Goal: Transaction & Acquisition: Obtain resource

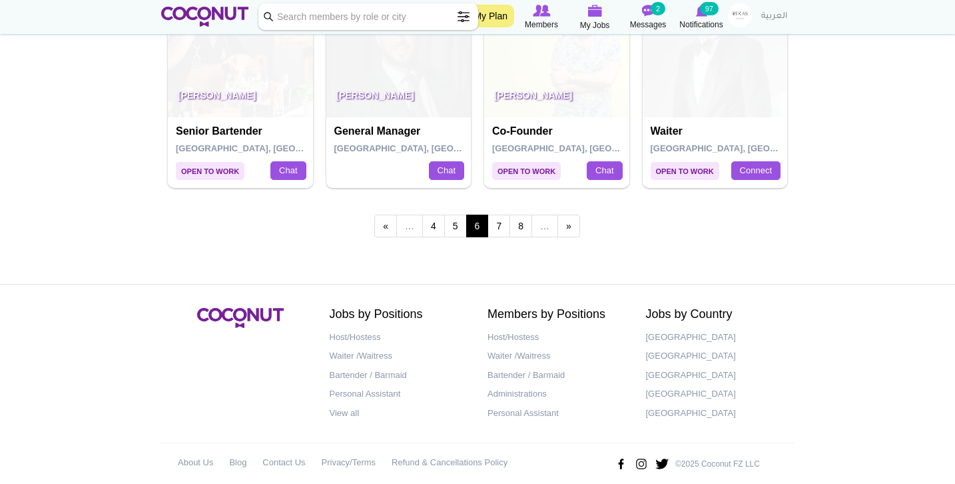
scroll to position [2395, 0]
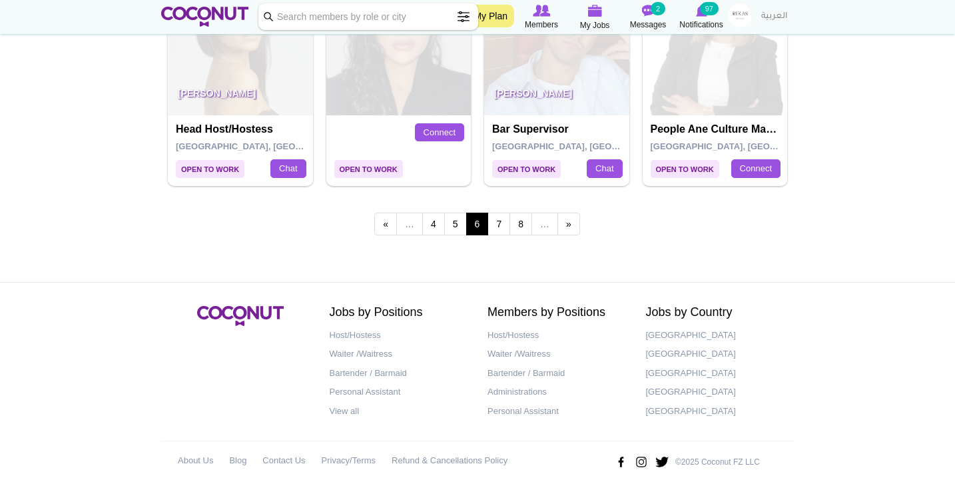
scroll to position [2395, 0]
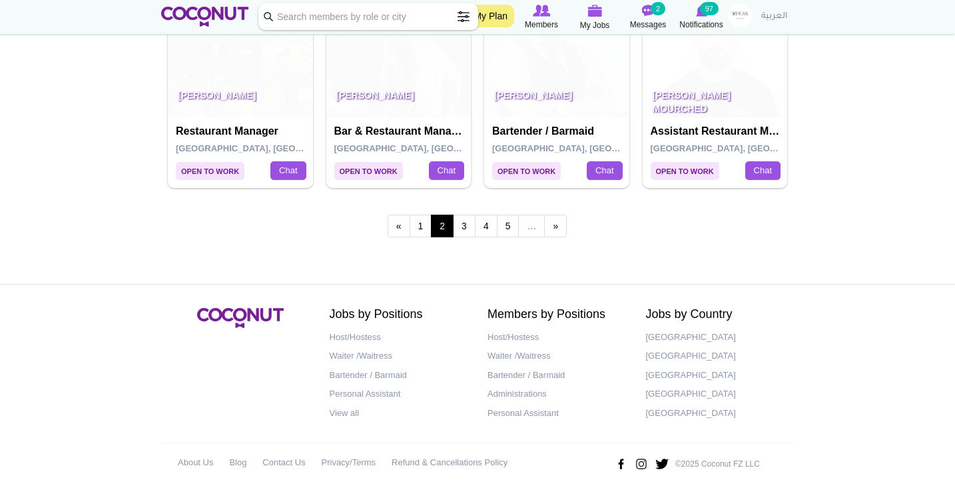
scroll to position [2395, 0]
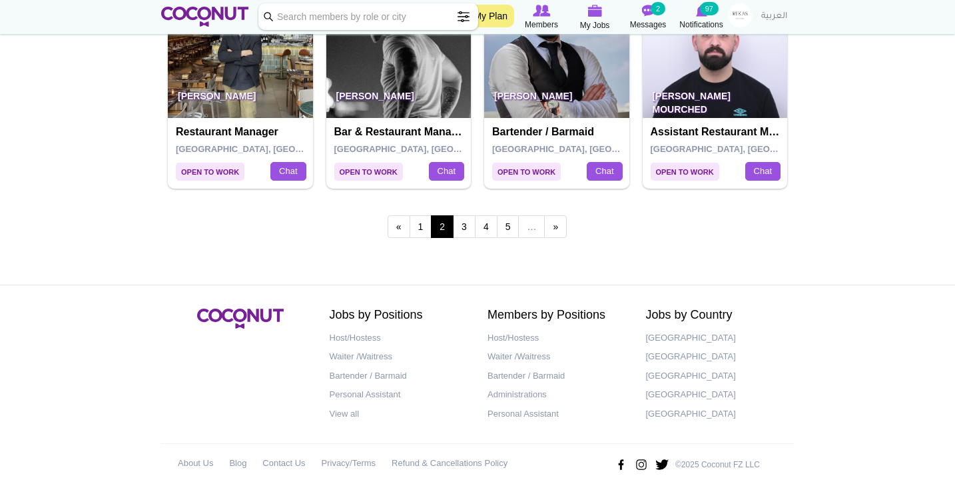
click at [422, 225] on div "« first ‹ previous 1 2 3 4 5 … next › last »" at bounding box center [477, 228] width 633 height 53
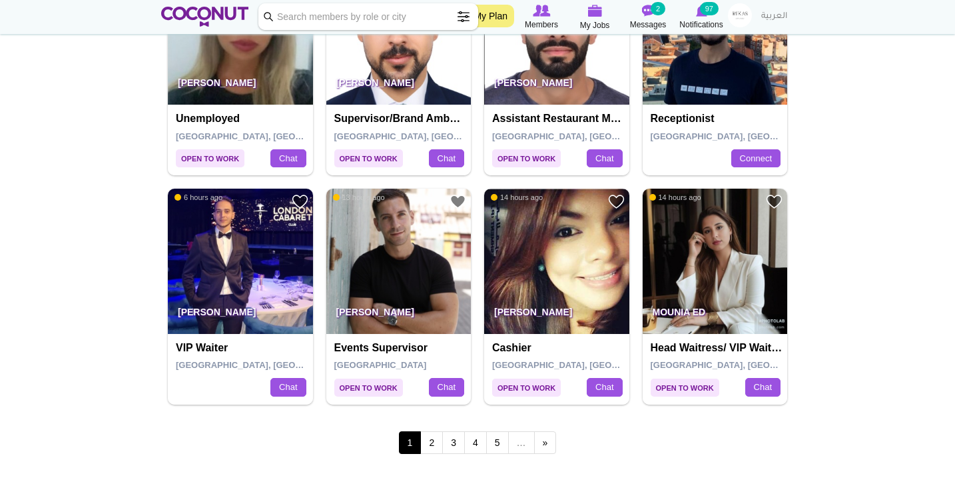
scroll to position [2179, 0]
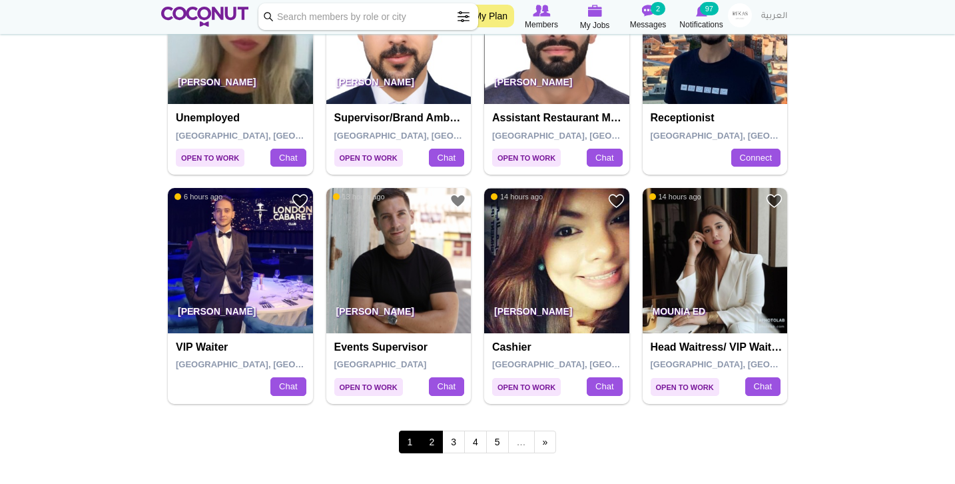
click at [437, 430] on link "2" at bounding box center [431, 441] width 23 height 23
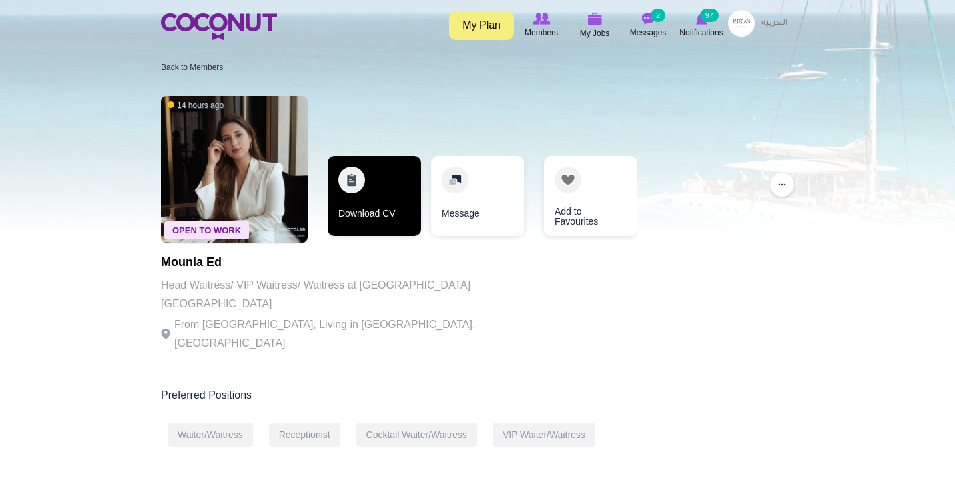
click at [408, 173] on link "Download CV" at bounding box center [374, 196] width 93 height 80
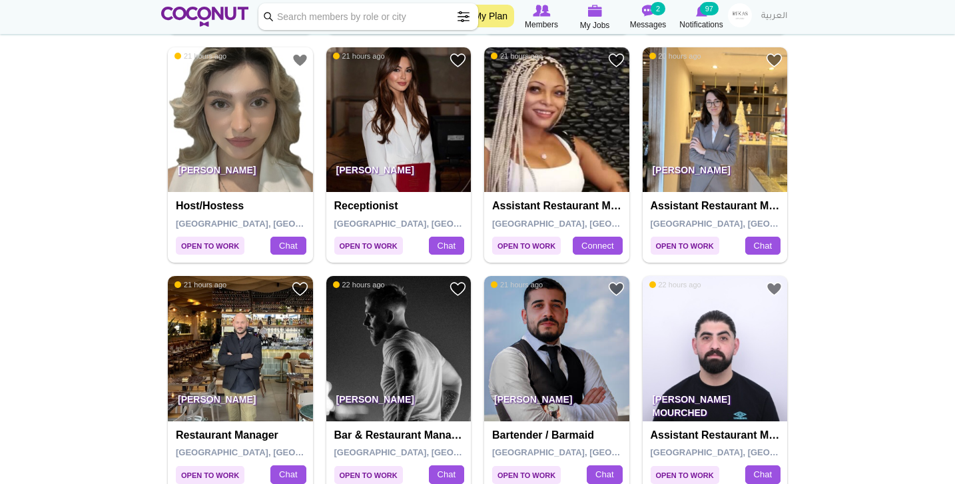
scroll to position [2241, 0]
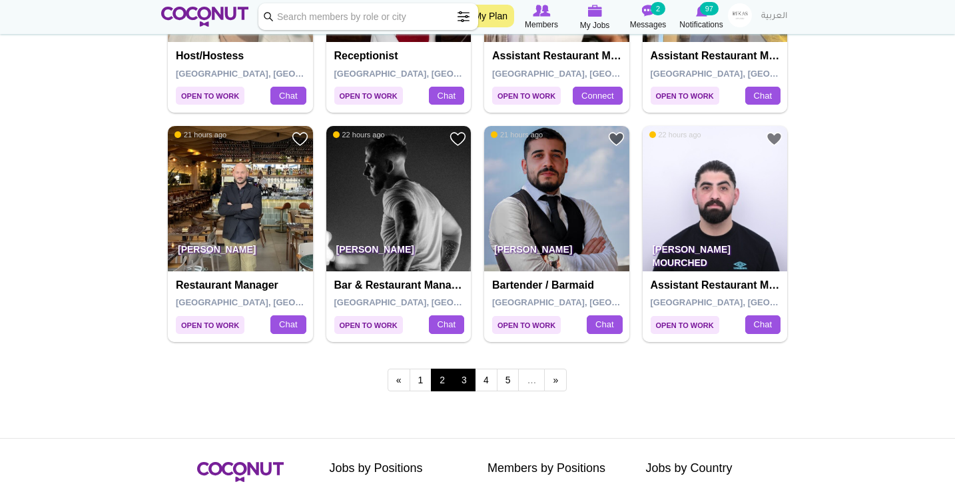
click at [460, 368] on link "3" at bounding box center [464, 379] width 23 height 23
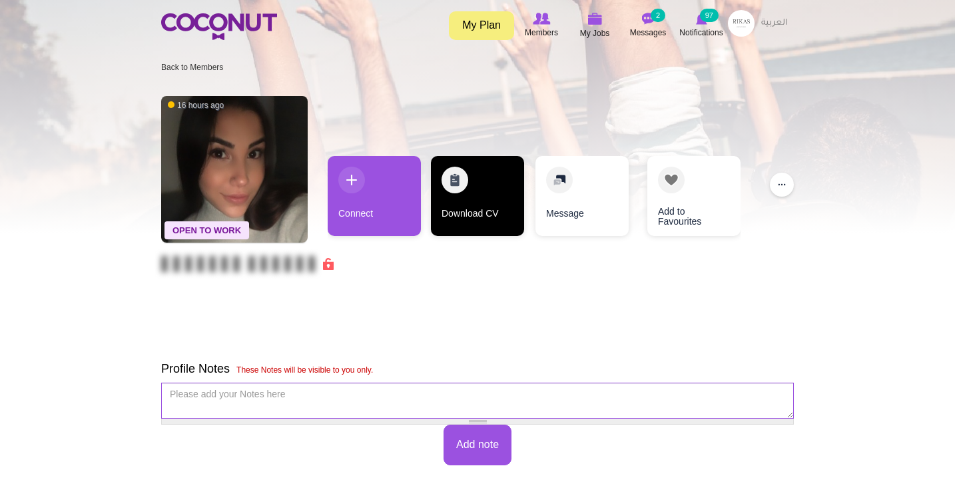
click at [450, 209] on link "Download CV" at bounding box center [477, 196] width 93 height 80
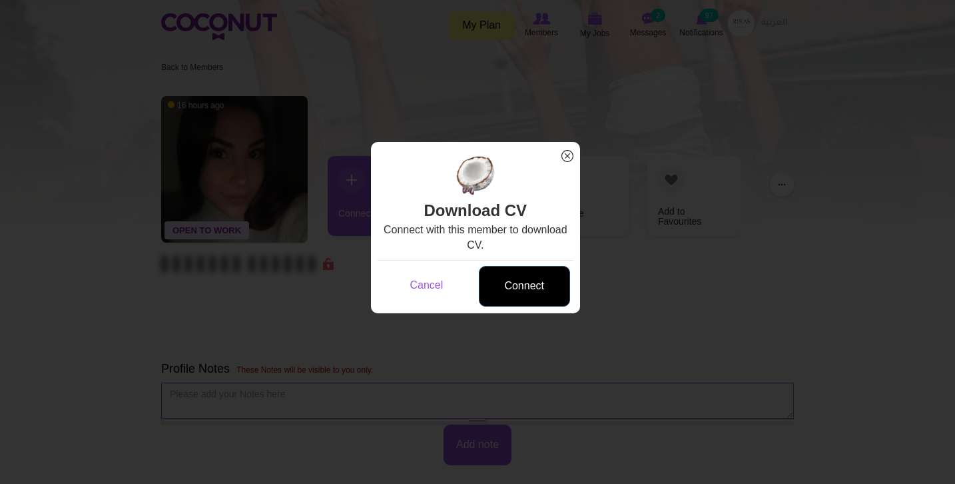
click at [510, 276] on link "Connect" at bounding box center [524, 286] width 91 height 41
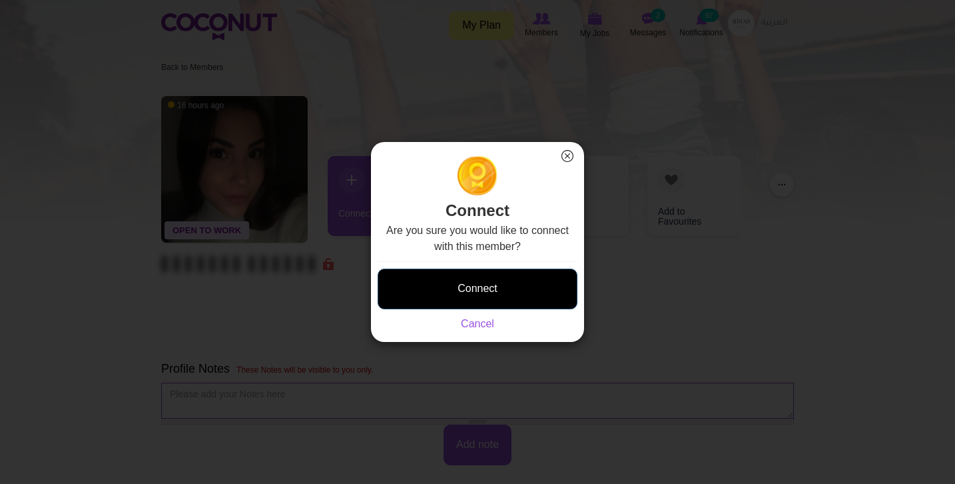
click at [510, 286] on button "Connect" at bounding box center [478, 289] width 200 height 41
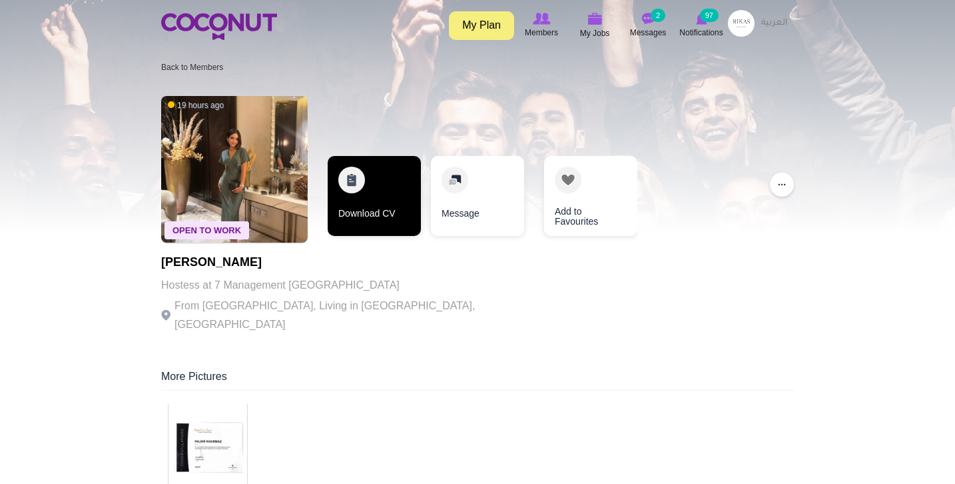
click at [377, 189] on link "Download CV" at bounding box center [374, 196] width 93 height 80
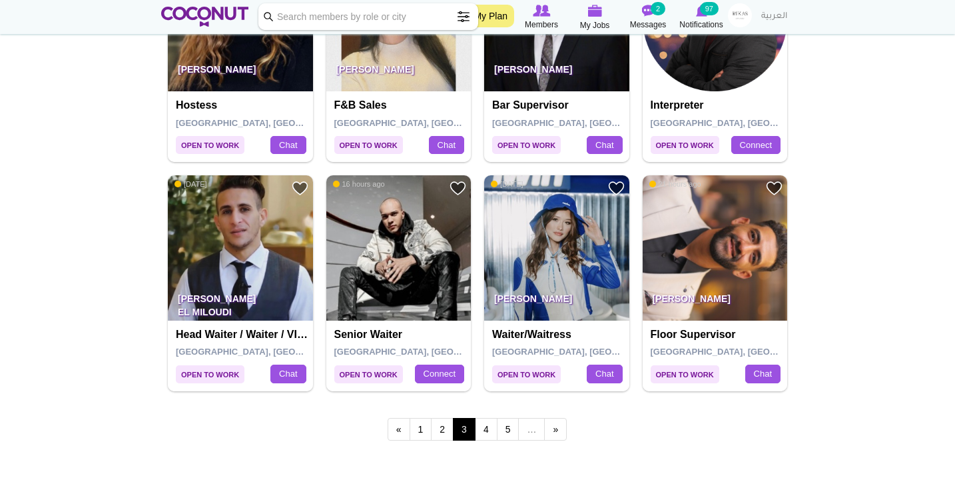
scroll to position [2193, 0]
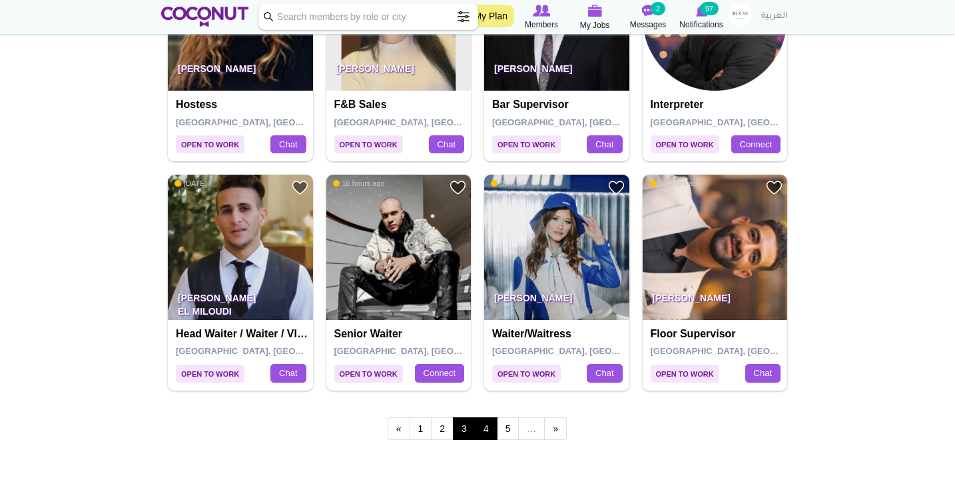
click at [487, 422] on link "4" at bounding box center [486, 428] width 23 height 23
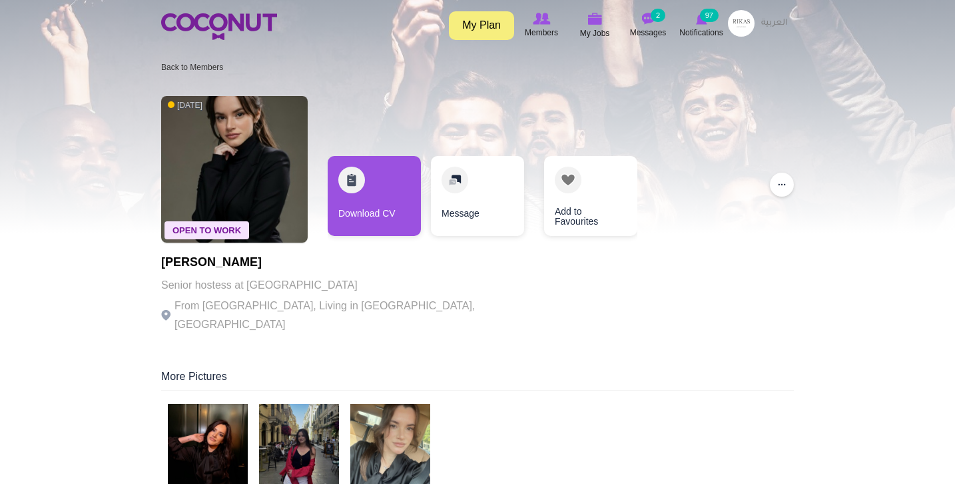
click at [207, 423] on img at bounding box center [208, 444] width 80 height 80
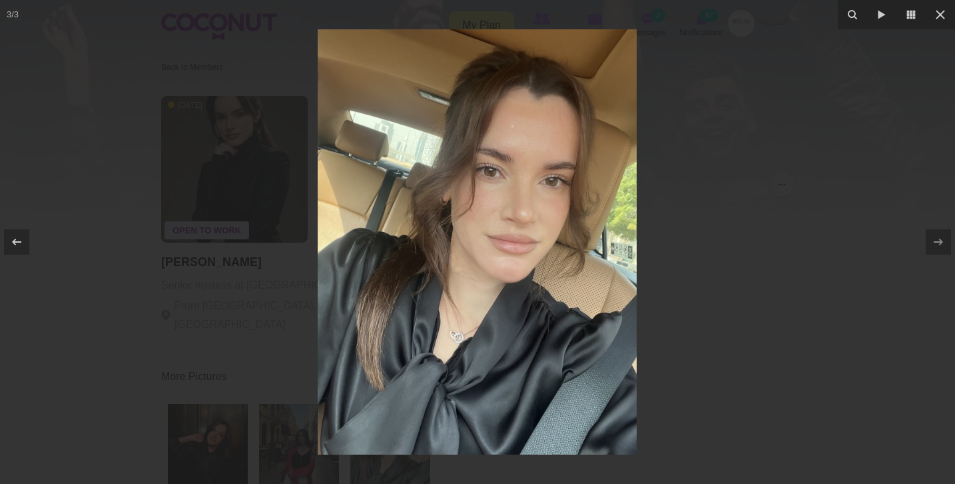
click at [180, 360] on div at bounding box center [477, 242] width 955 height 484
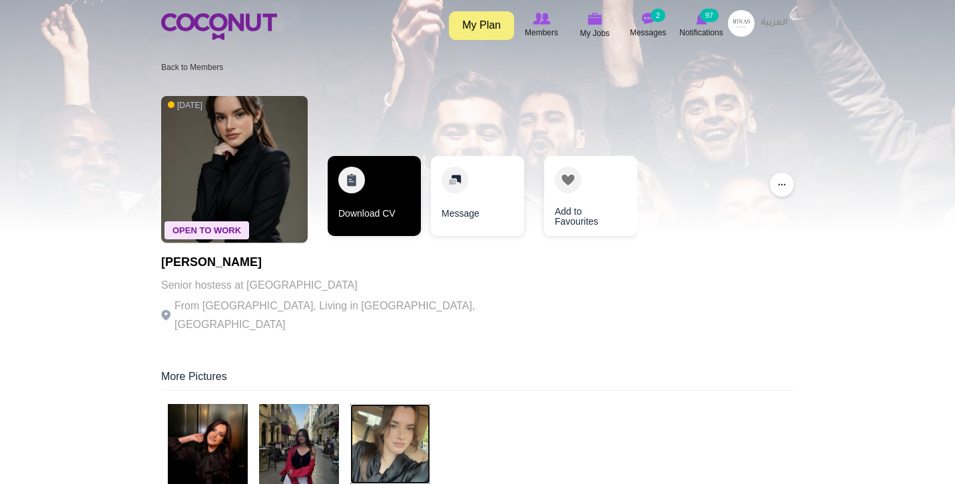
click at [383, 228] on link "Download CV" at bounding box center [374, 196] width 93 height 80
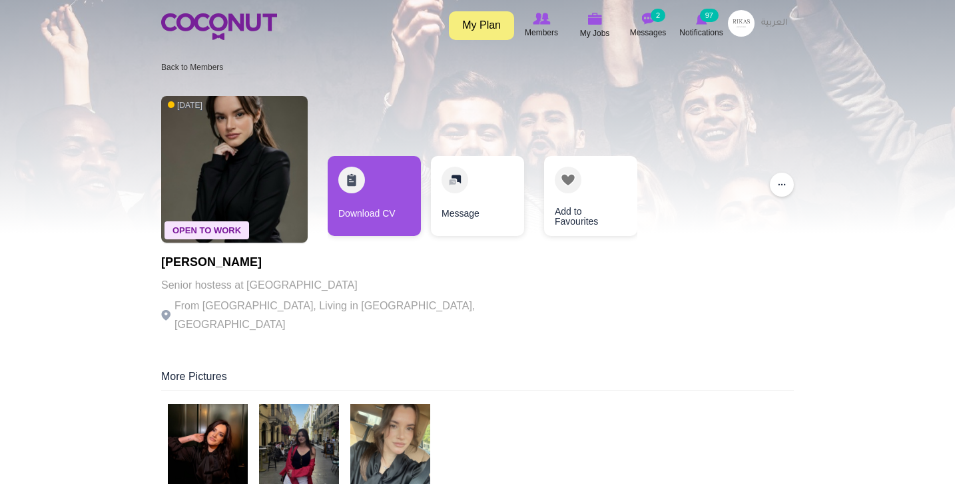
click at [924, 3] on div "Toggle navigation My Plan Members My Jobs Post a Job Messages 2 Notifications 9…" at bounding box center [477, 25] width 955 height 50
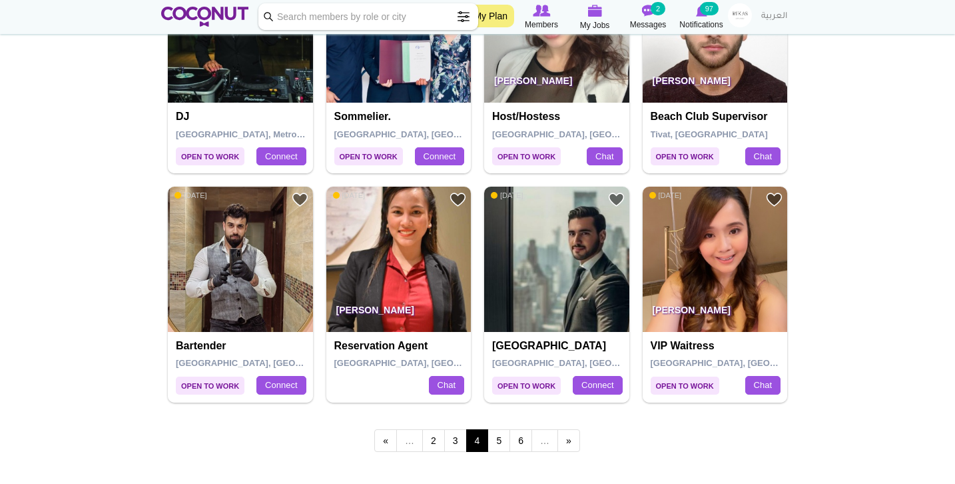
scroll to position [2189, 0]
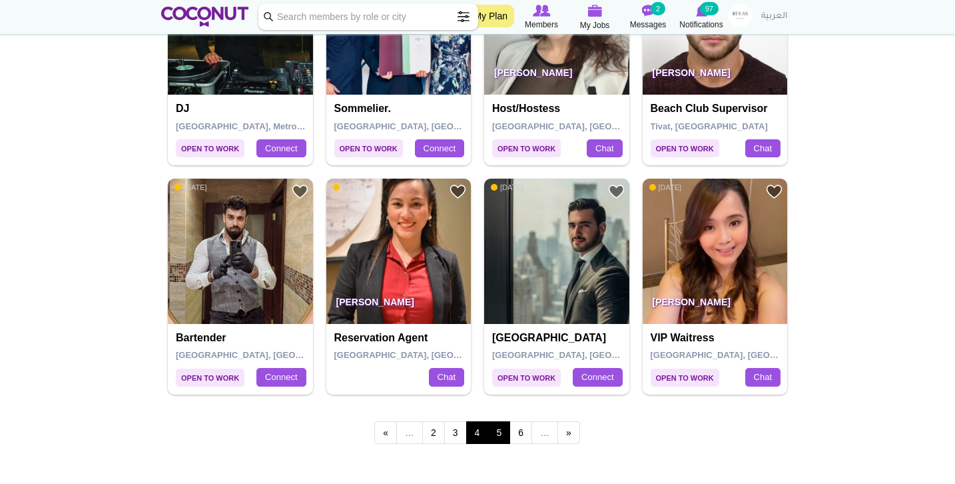
click at [505, 421] on link "5" at bounding box center [499, 432] width 23 height 23
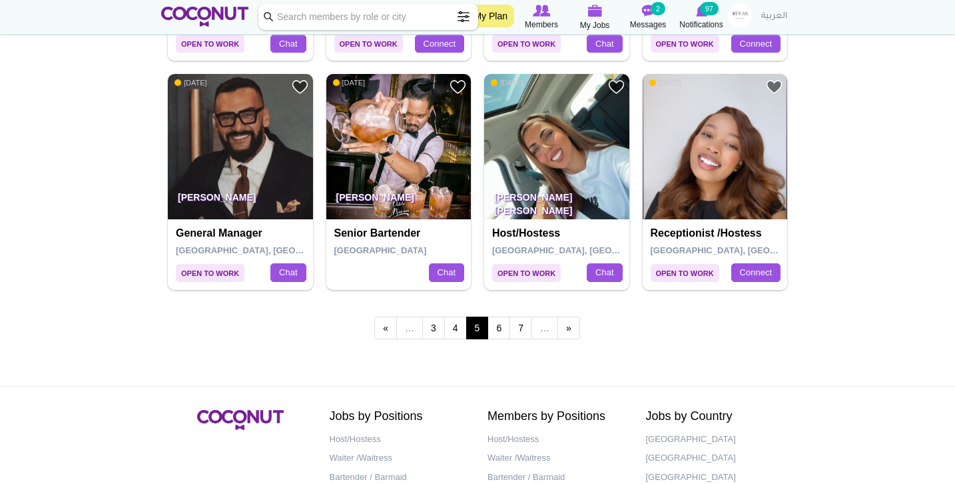
scroll to position [2294, 0]
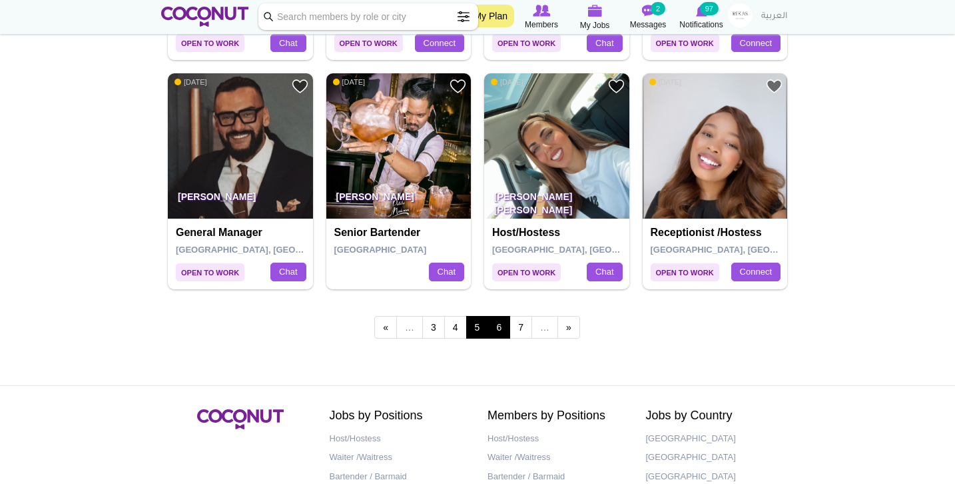
click at [502, 318] on link "6" at bounding box center [499, 327] width 23 height 23
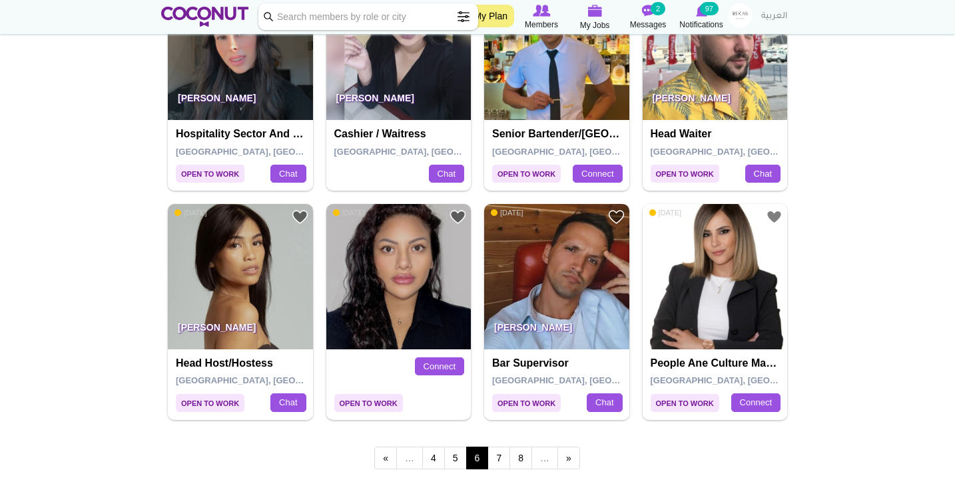
scroll to position [2165, 0]
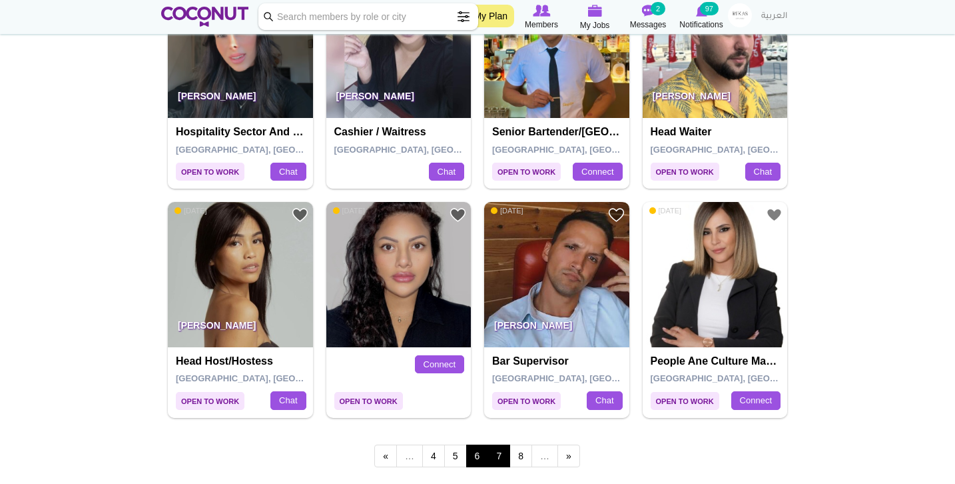
click at [502, 448] on link "7" at bounding box center [499, 455] width 23 height 23
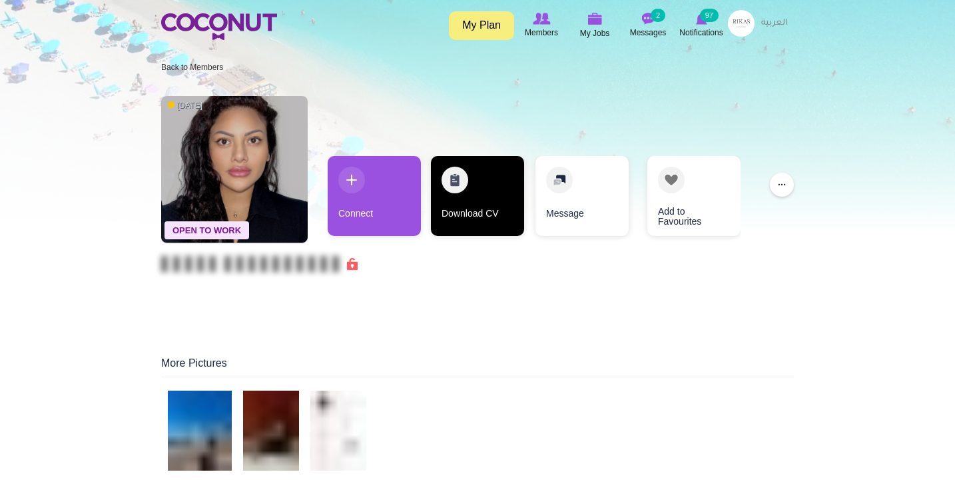
click at [522, 187] on link "Download CV" at bounding box center [477, 196] width 93 height 80
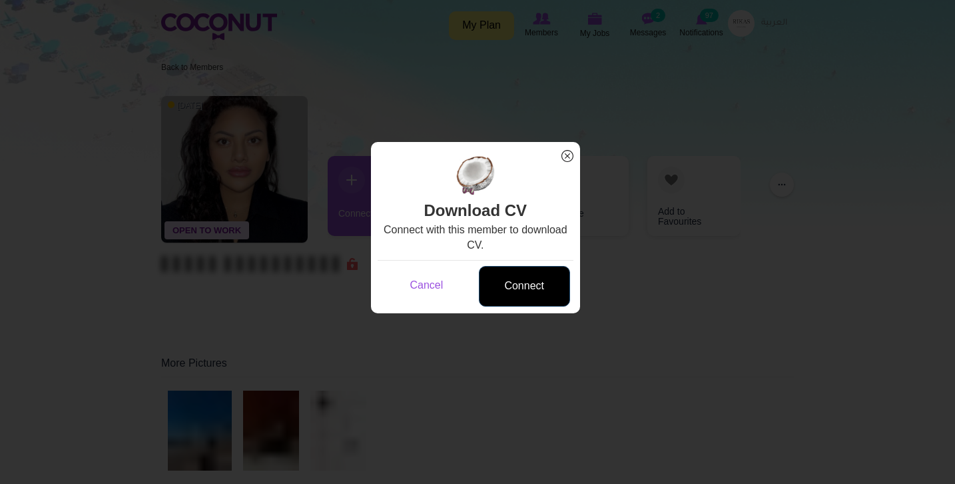
click at [532, 283] on link "Connect" at bounding box center [524, 286] width 91 height 41
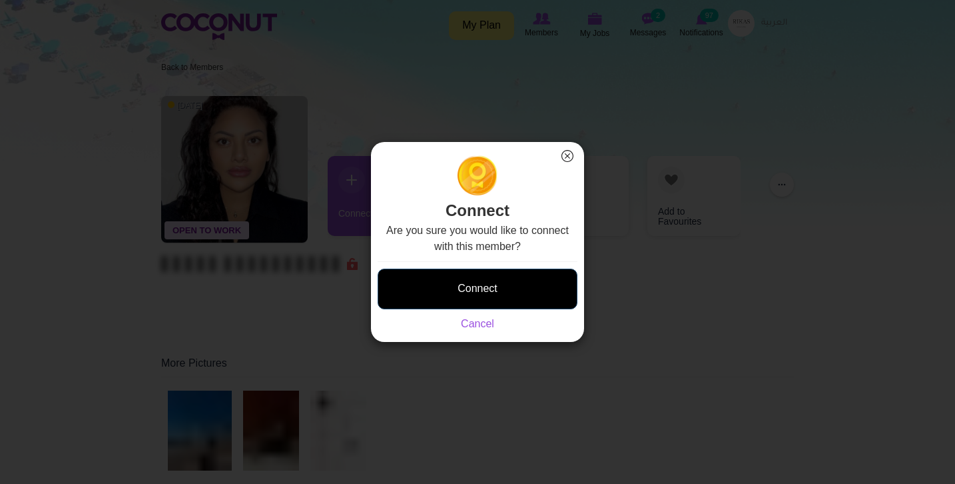
click at [487, 284] on button "Connect" at bounding box center [478, 289] width 200 height 41
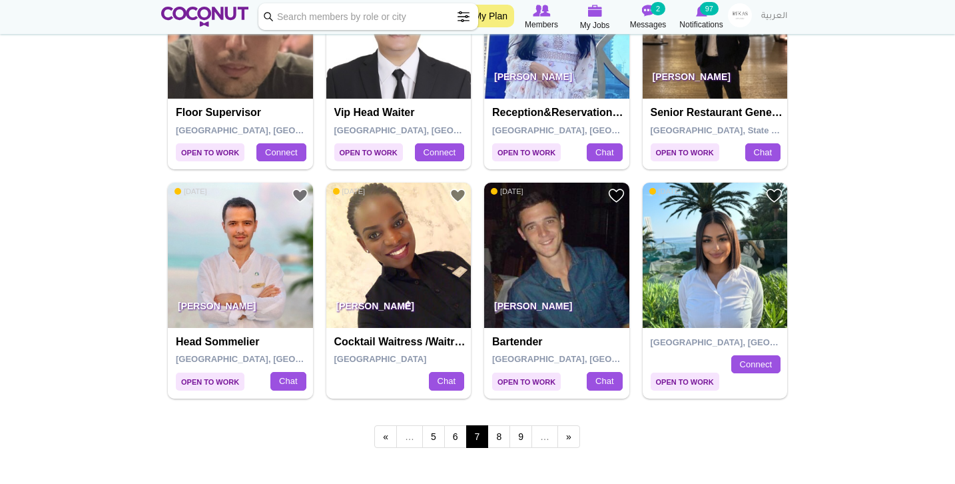
scroll to position [2186, 0]
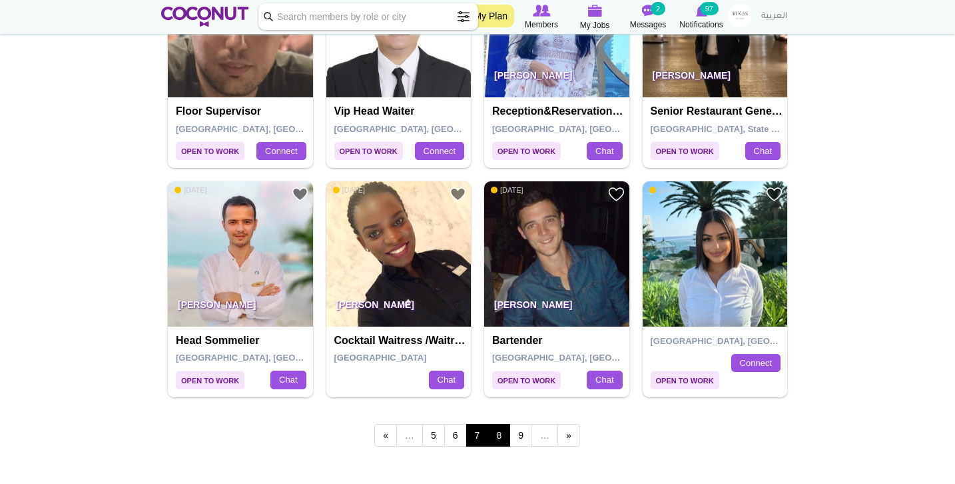
click at [506, 424] on link "8" at bounding box center [499, 435] width 23 height 23
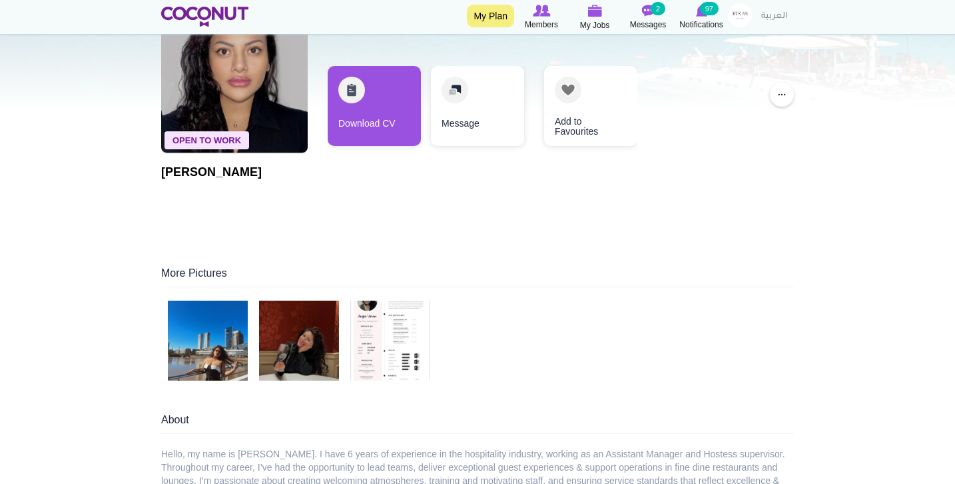
scroll to position [147, 0]
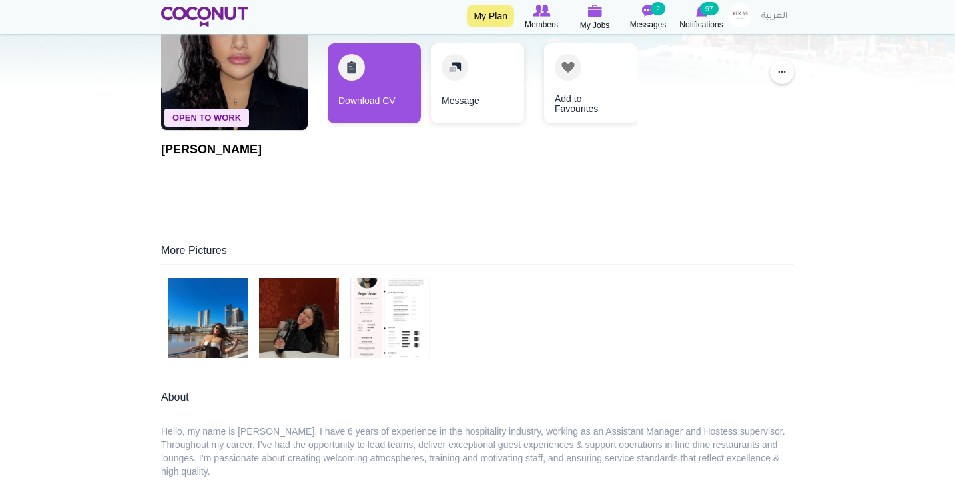
click at [386, 298] on img at bounding box center [390, 318] width 80 height 80
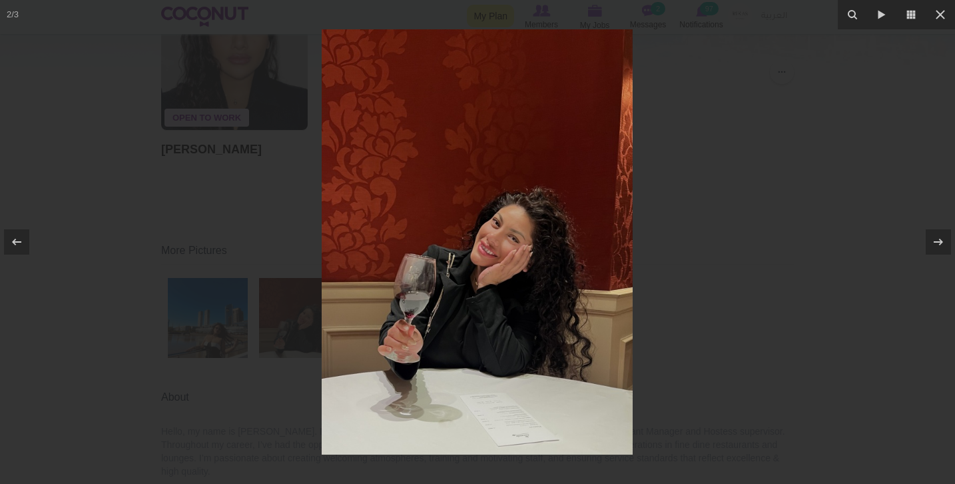
click at [369, 238] on img at bounding box center [477, 241] width 311 height 425
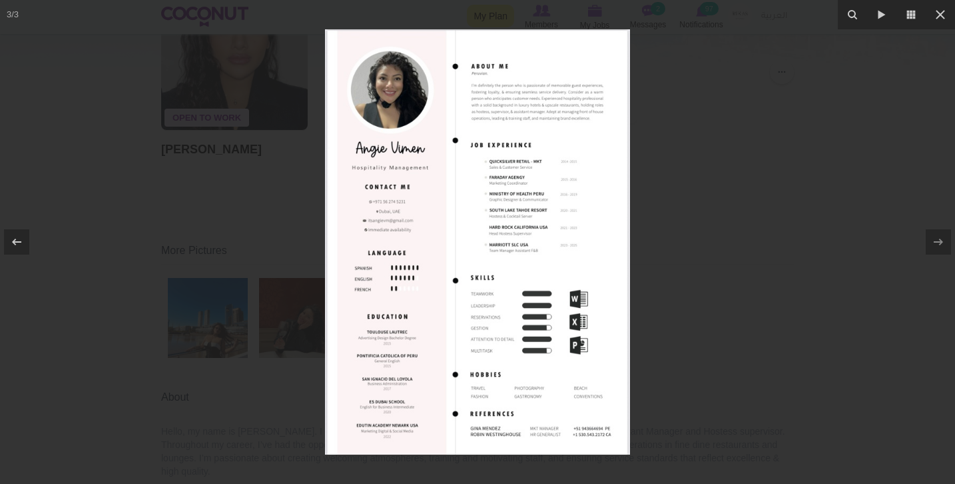
click at [432, 179] on img at bounding box center [477, 241] width 305 height 425
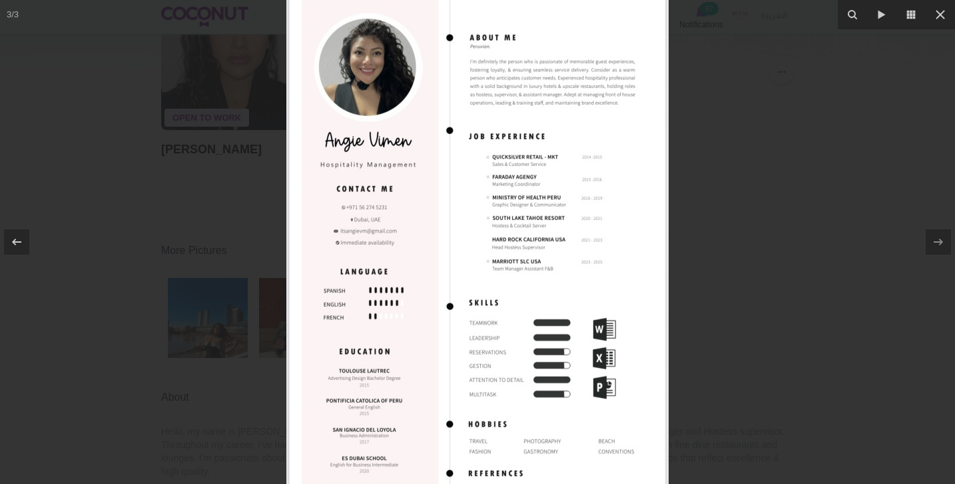
click at [219, 219] on div at bounding box center [477, 242] width 955 height 484
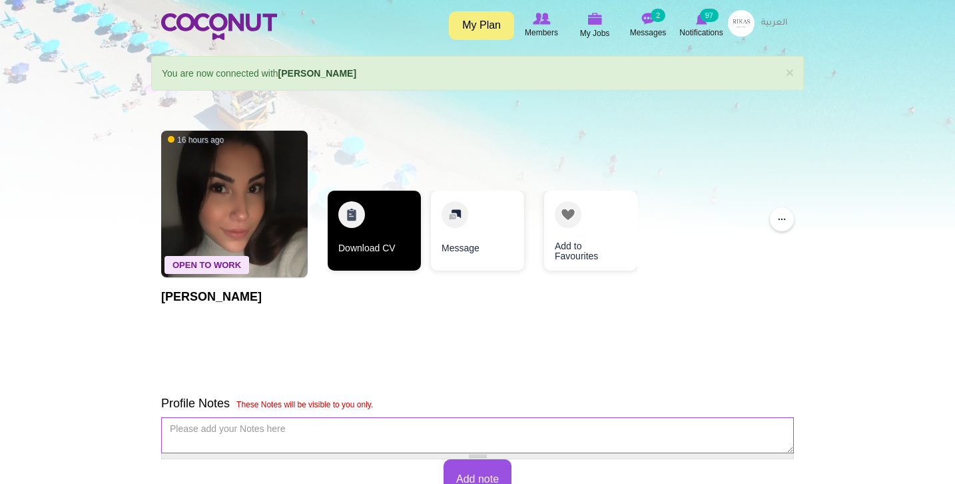
click at [374, 211] on link "Download CV" at bounding box center [374, 231] width 93 height 80
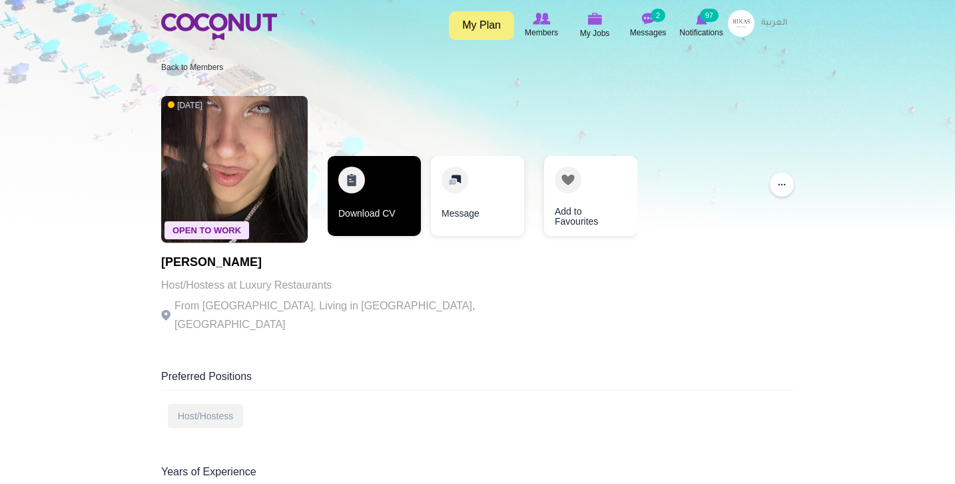
click at [397, 190] on link "Download CV" at bounding box center [374, 196] width 93 height 80
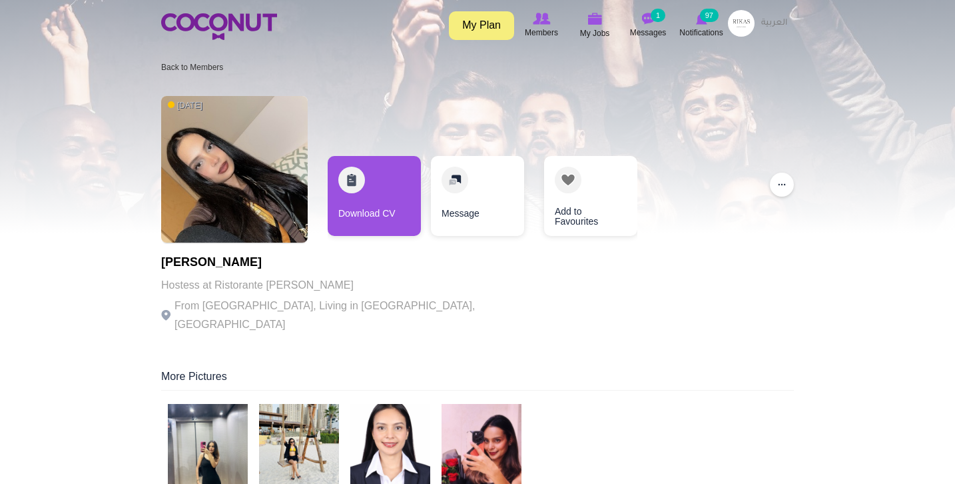
click at [227, 404] on img at bounding box center [208, 444] width 80 height 80
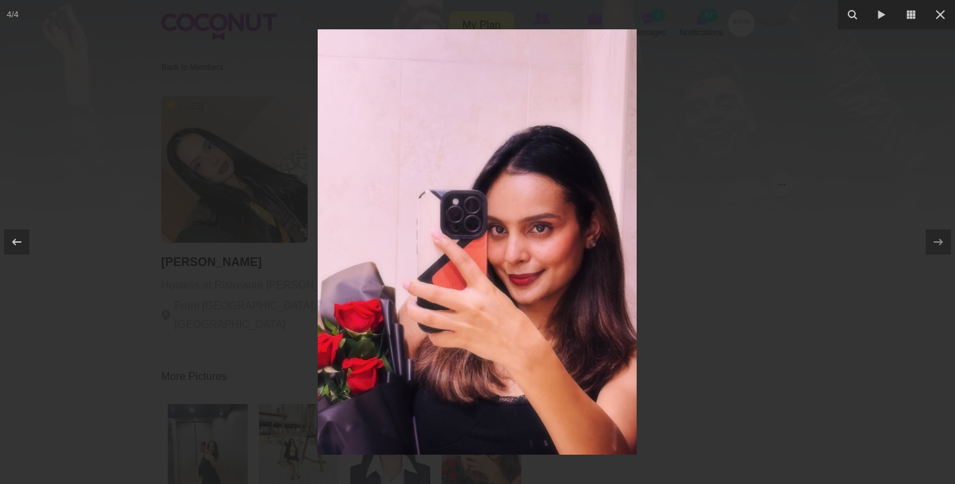
click at [139, 341] on div at bounding box center [477, 242] width 955 height 484
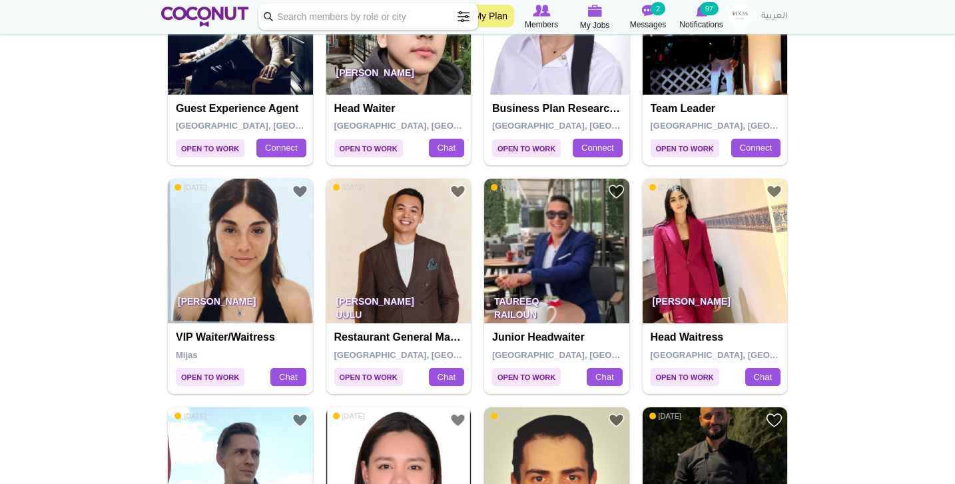
scroll to position [587, 0]
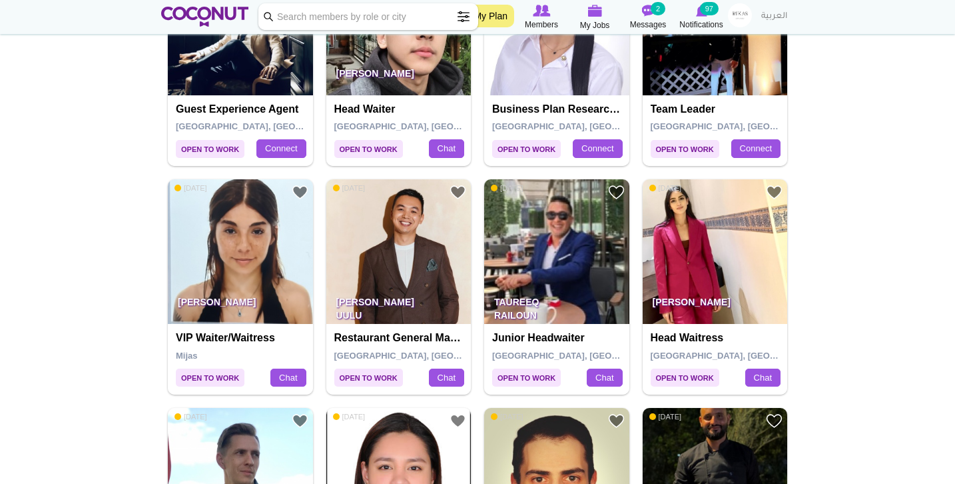
click at [266, 267] on img at bounding box center [240, 251] width 145 height 145
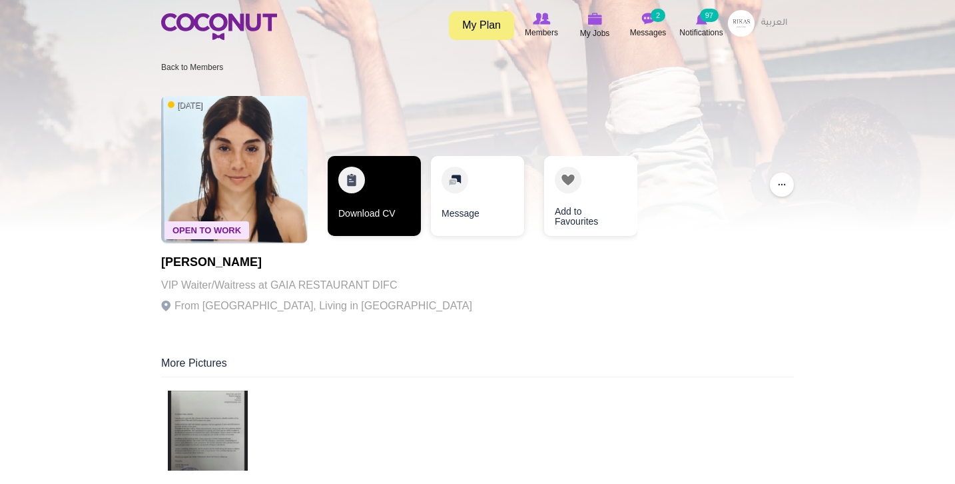
click at [375, 229] on link "Download CV" at bounding box center [374, 196] width 93 height 80
